Goal: Task Accomplishment & Management: Use online tool/utility

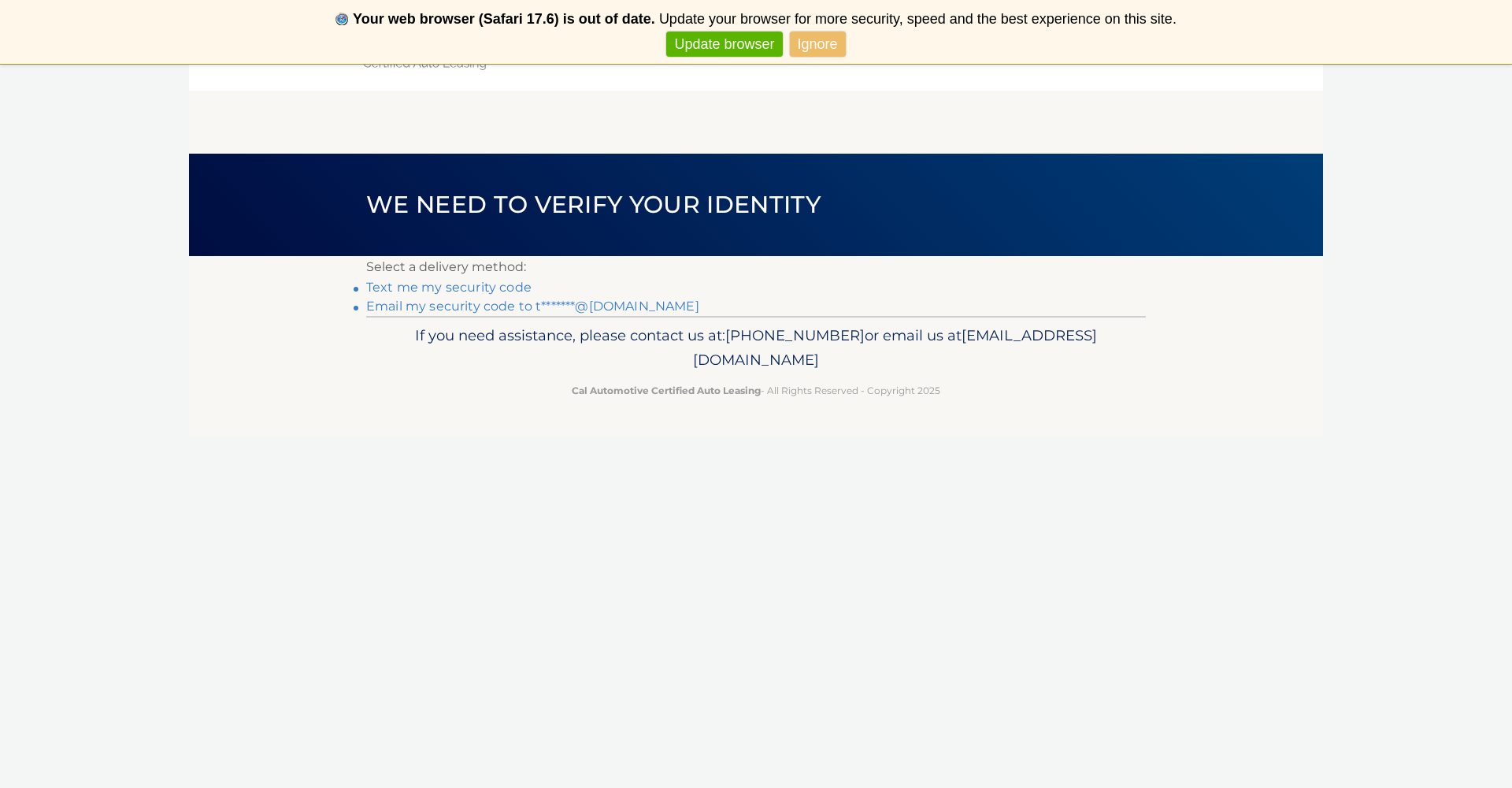
click at [477, 304] on link "Email my security code to t*******@gmail.com" at bounding box center [533, 306] width 334 height 15
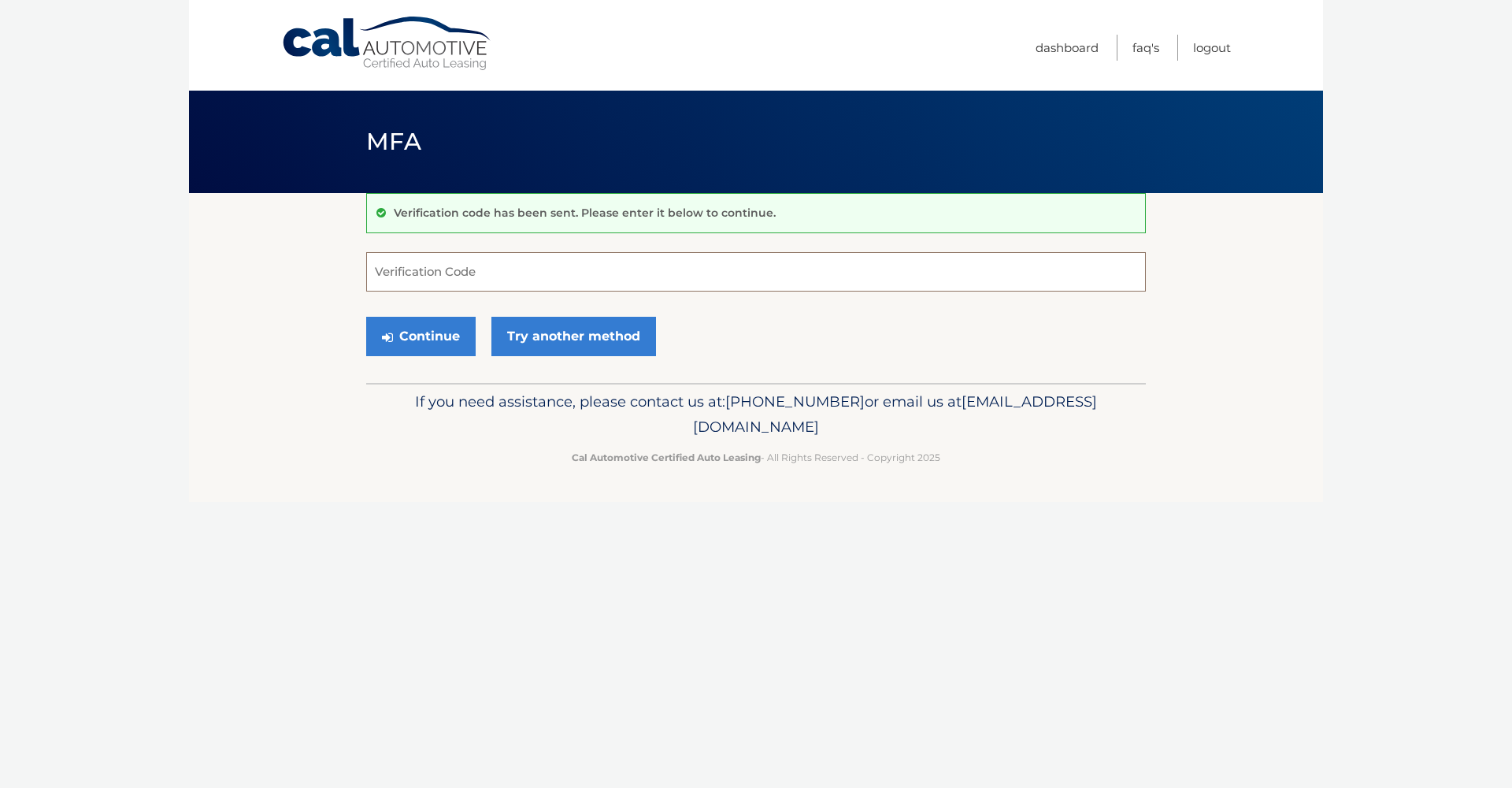
click at [458, 276] on input "Verification Code" at bounding box center [756, 271] width 779 height 39
type input "971408"
click at [420, 335] on button "Continue" at bounding box center [420, 336] width 110 height 39
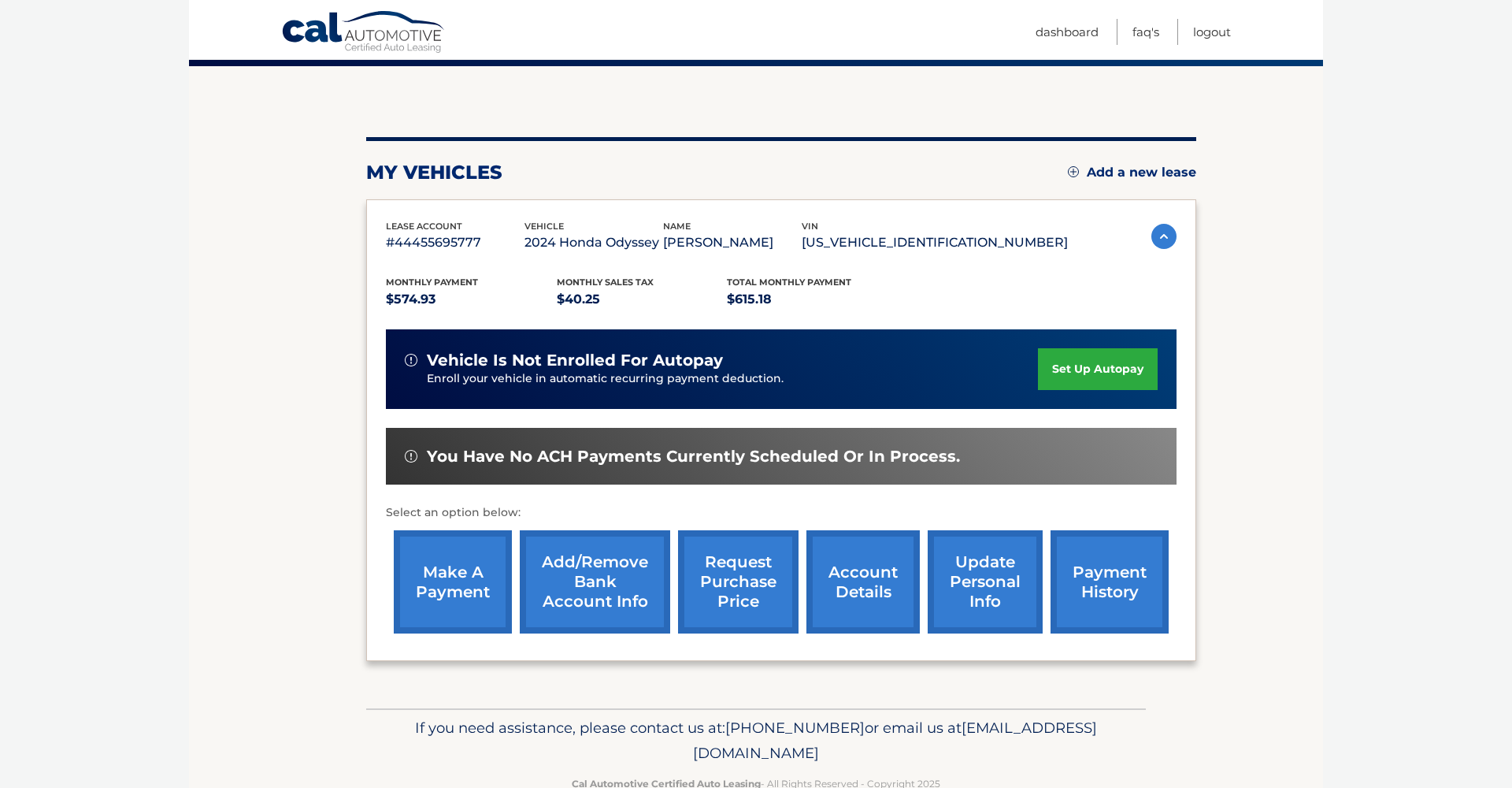
scroll to position [129, 0]
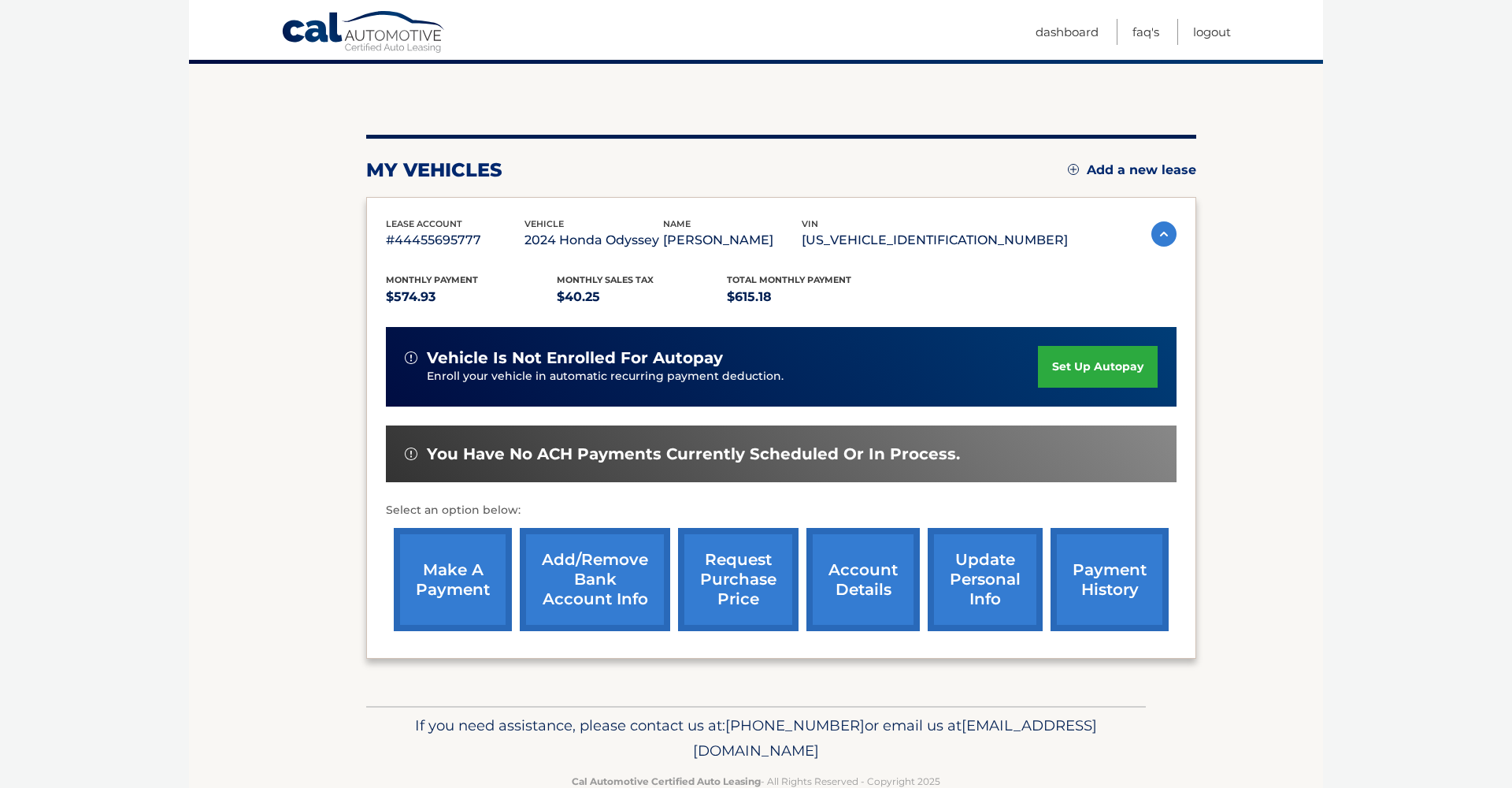
click at [453, 568] on link "make a payment" at bounding box center [453, 579] width 118 height 103
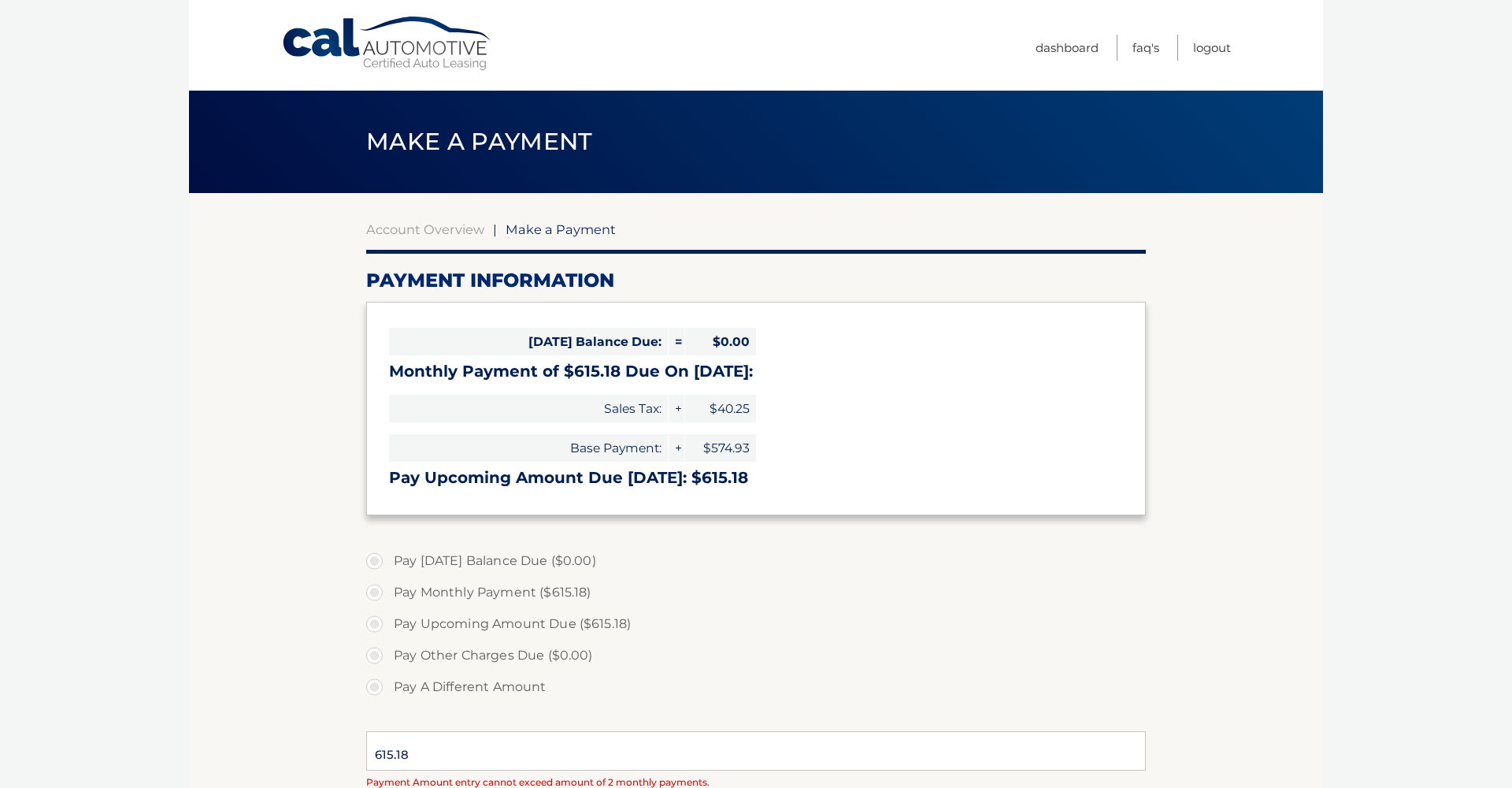
select select "Y2EzMjVhMjMtMmE0Yi00YTc4LTg0ZDUtN2ZlZmUxOGYxNDMx"
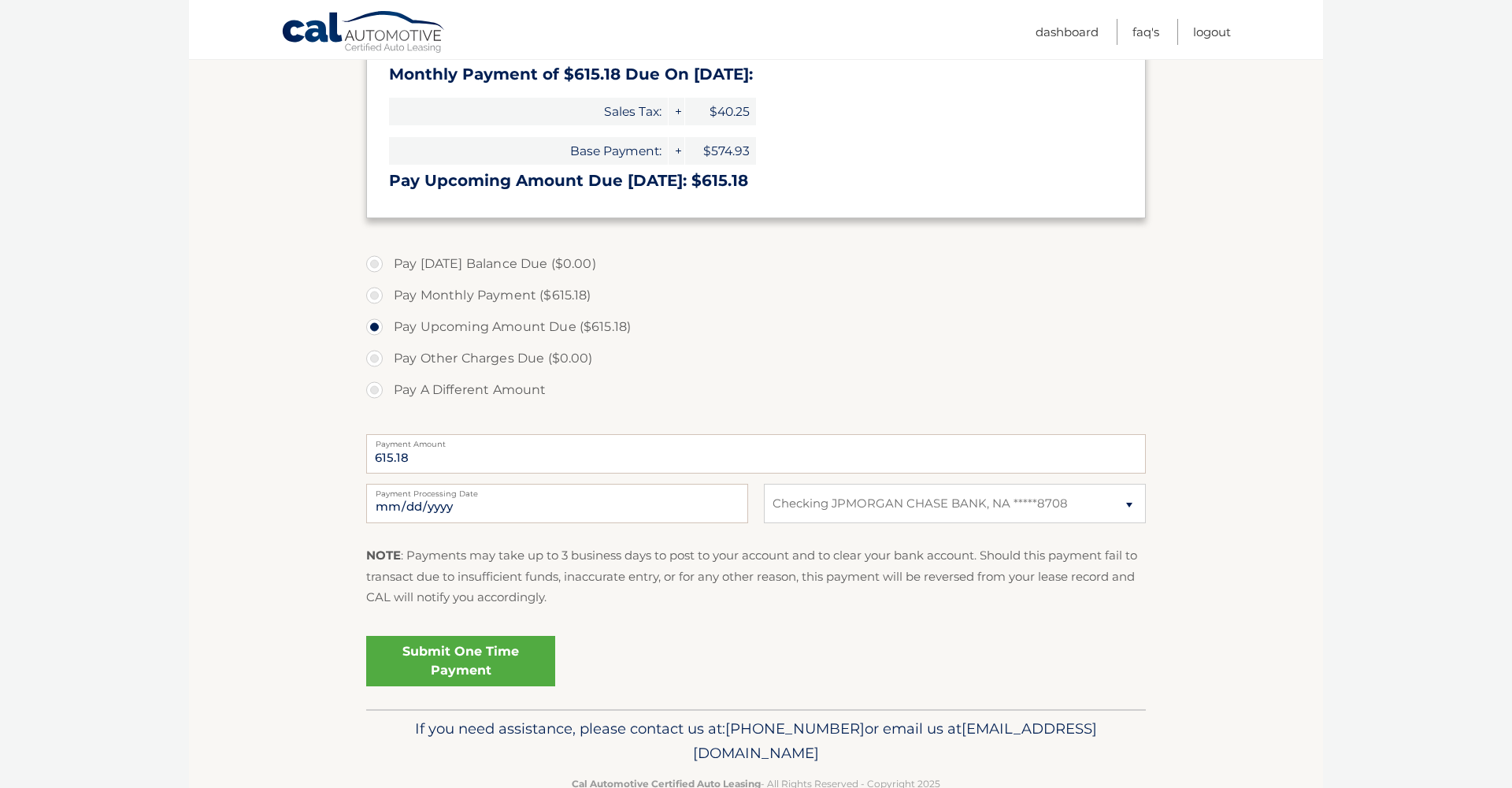
scroll to position [301, 0]
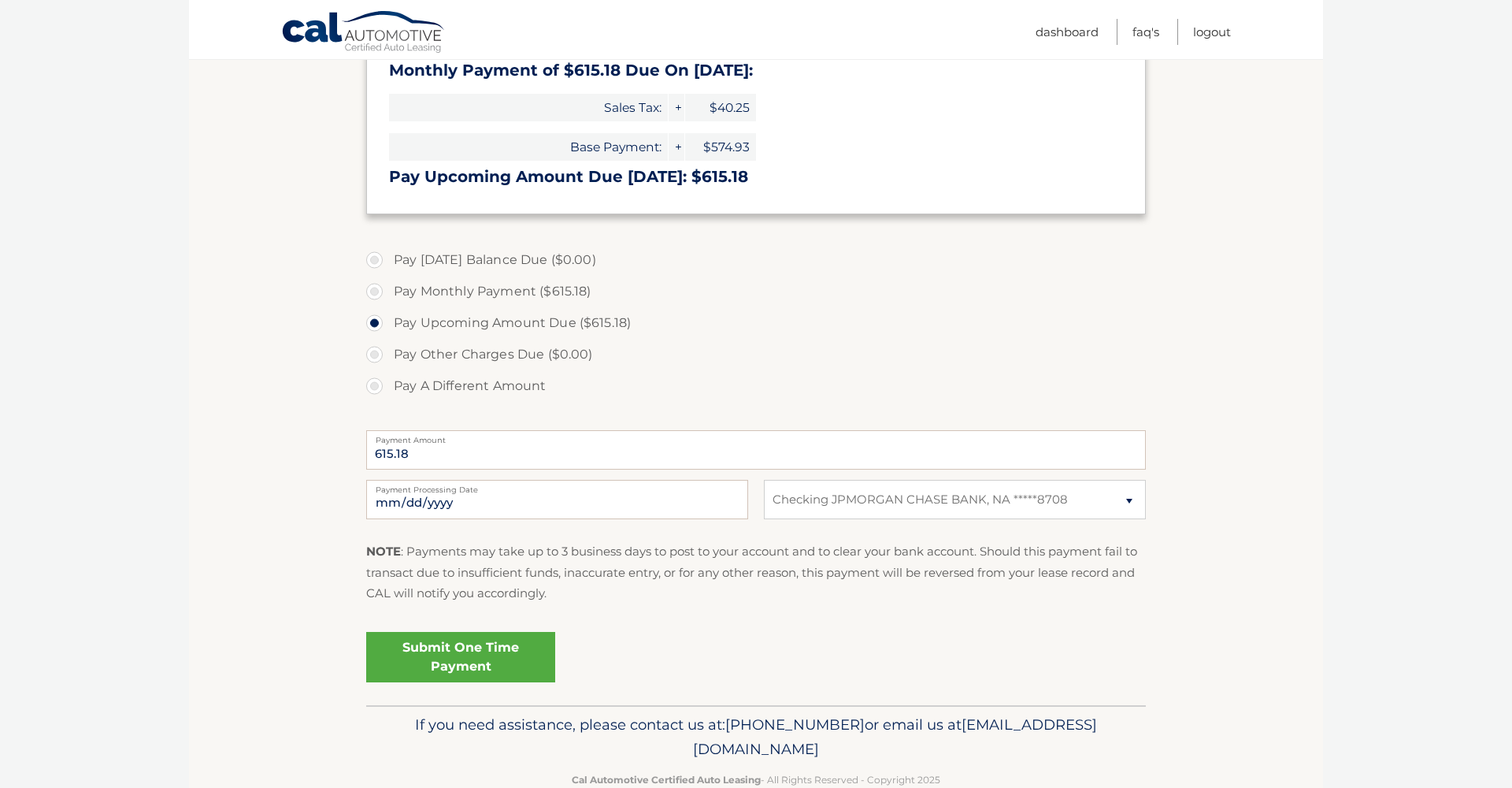
click at [511, 638] on link "Submit One Time Payment" at bounding box center [460, 656] width 189 height 50
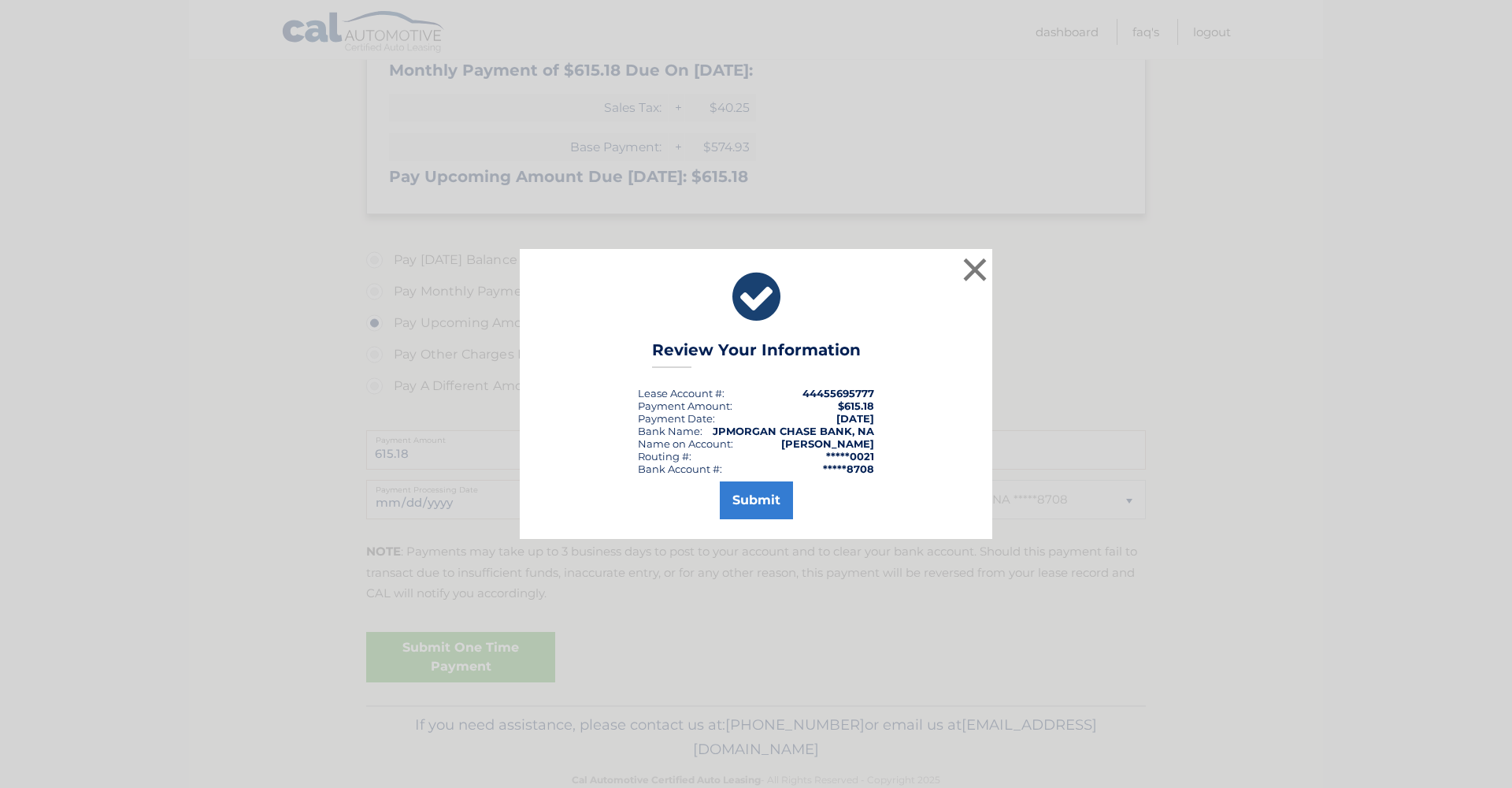
click at [762, 514] on button "Submit" at bounding box center [756, 500] width 73 height 37
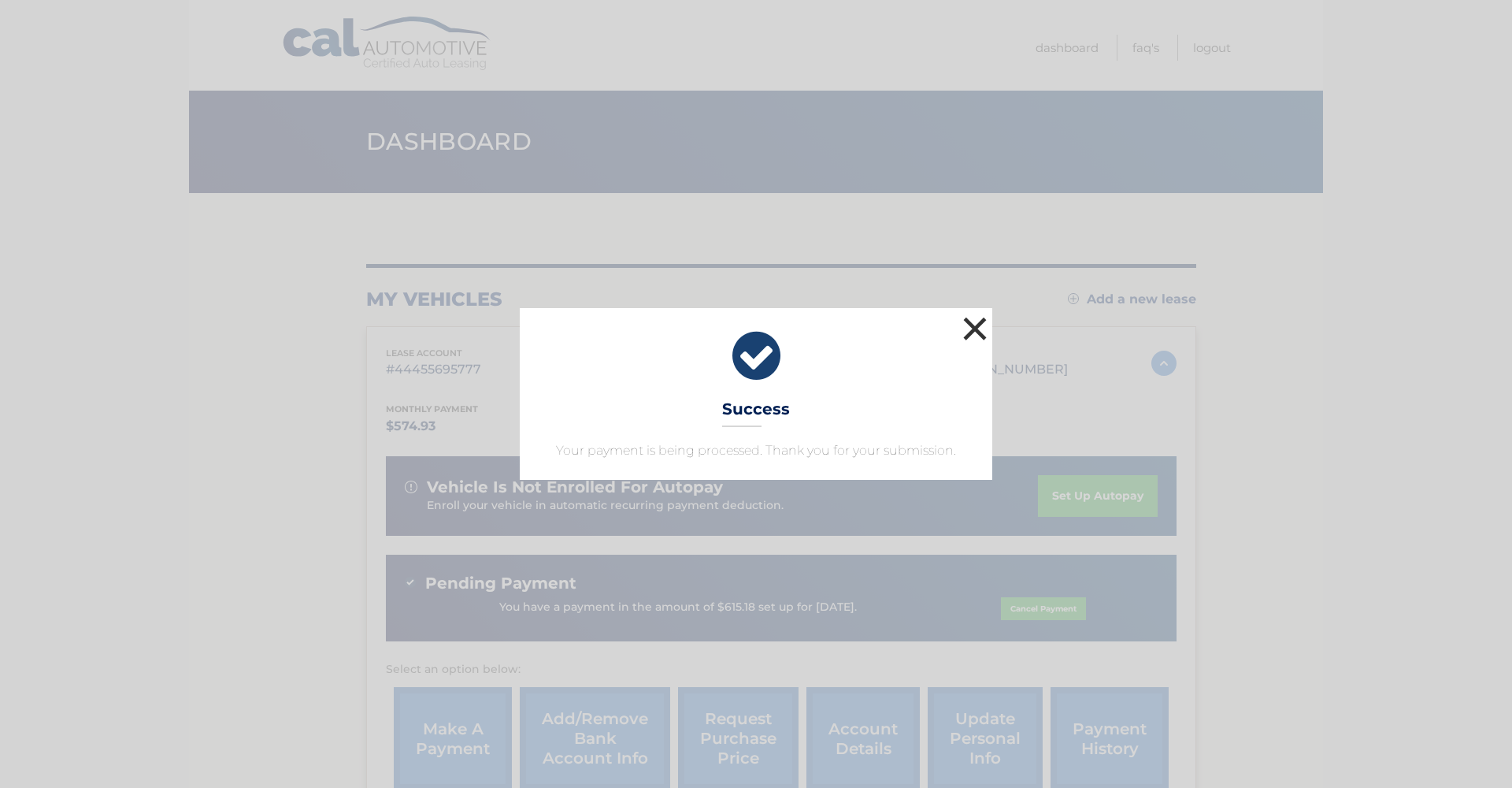
click at [980, 321] on button "×" at bounding box center [974, 328] width 31 height 31
